Goal: Task Accomplishment & Management: Use online tool/utility

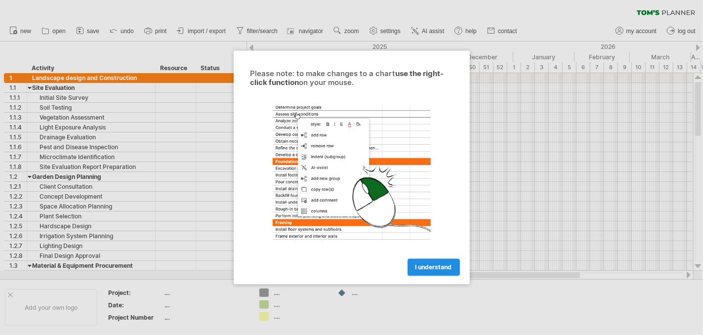
drag, startPoint x: 0, startPoint y: 0, endPoint x: 439, endPoint y: 266, distance: 513.7
click at [439, 266] on span "I understand" at bounding box center [434, 267] width 37 height 7
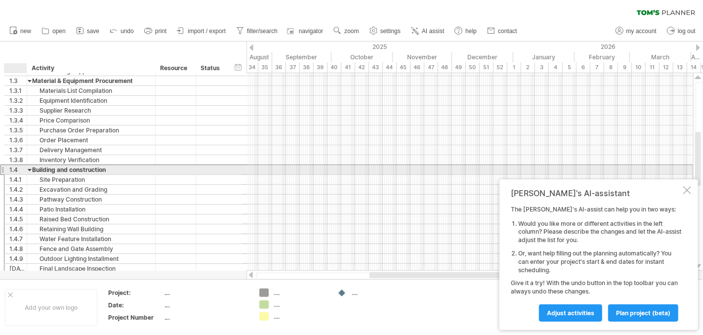
click at [27, 169] on div "**********" at bounding box center [91, 169] width 128 height 9
click at [29, 168] on div at bounding box center [30, 169] width 4 height 9
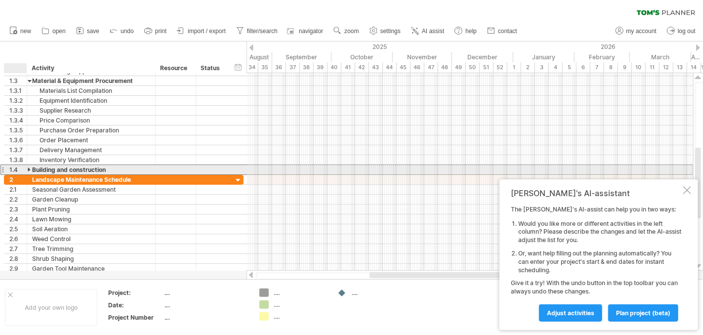
click at [29, 168] on div at bounding box center [30, 169] width 4 height 9
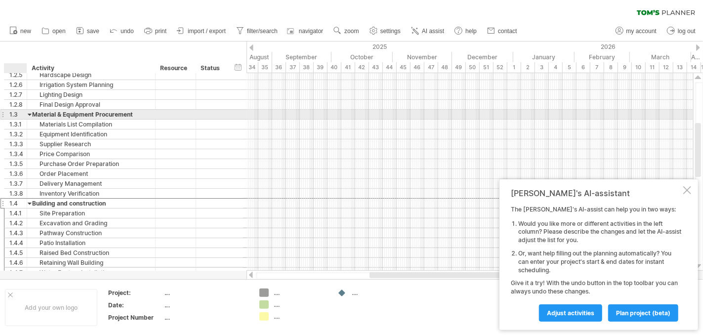
click at [29, 116] on div at bounding box center [30, 114] width 4 height 9
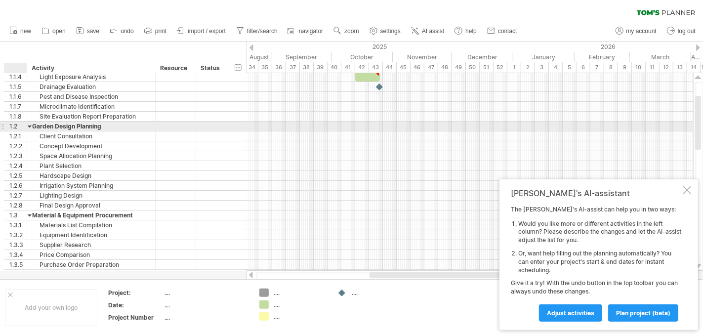
click at [28, 126] on div at bounding box center [30, 126] width 4 height 9
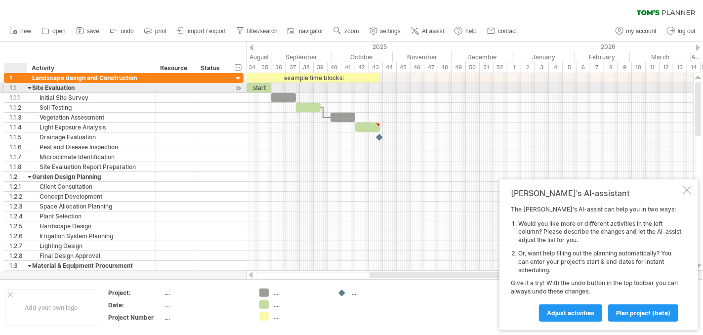
click at [30, 87] on div at bounding box center [30, 87] width 4 height 9
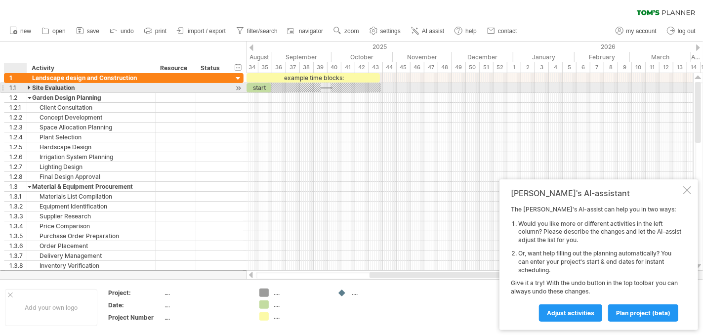
click at [30, 87] on div at bounding box center [30, 87] width 4 height 9
